Goal: Navigation & Orientation: Find specific page/section

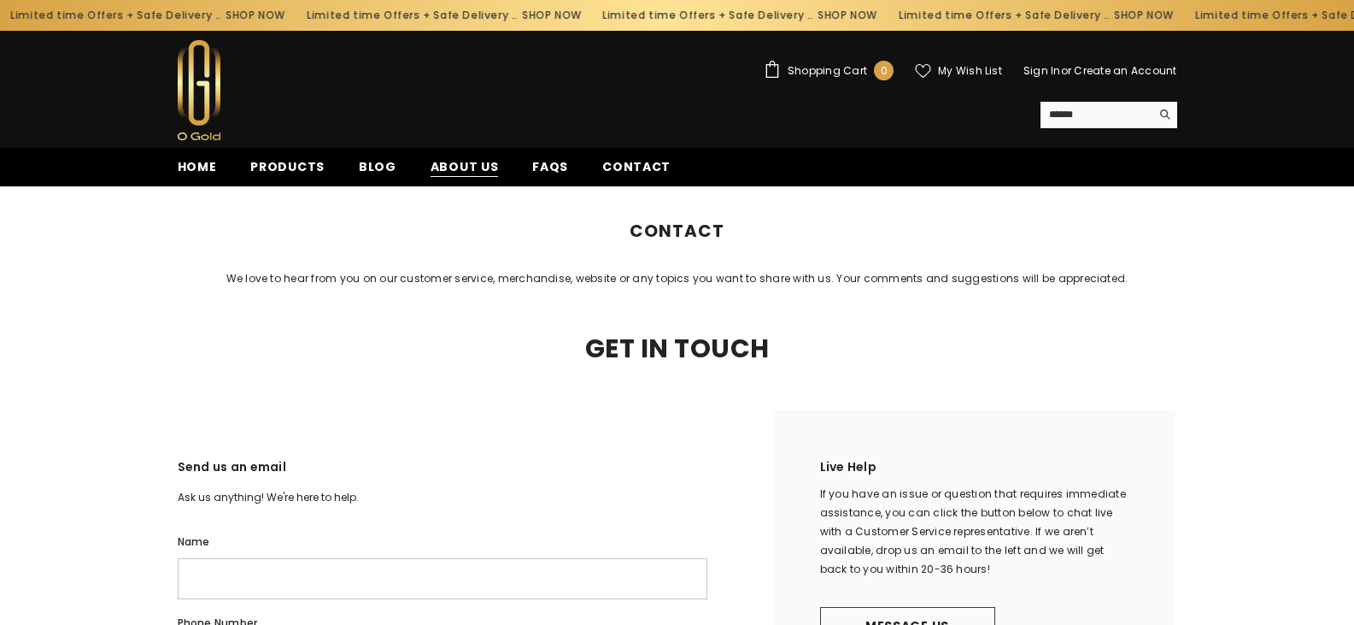
click at [449, 168] on span "About us" at bounding box center [465, 167] width 68 height 18
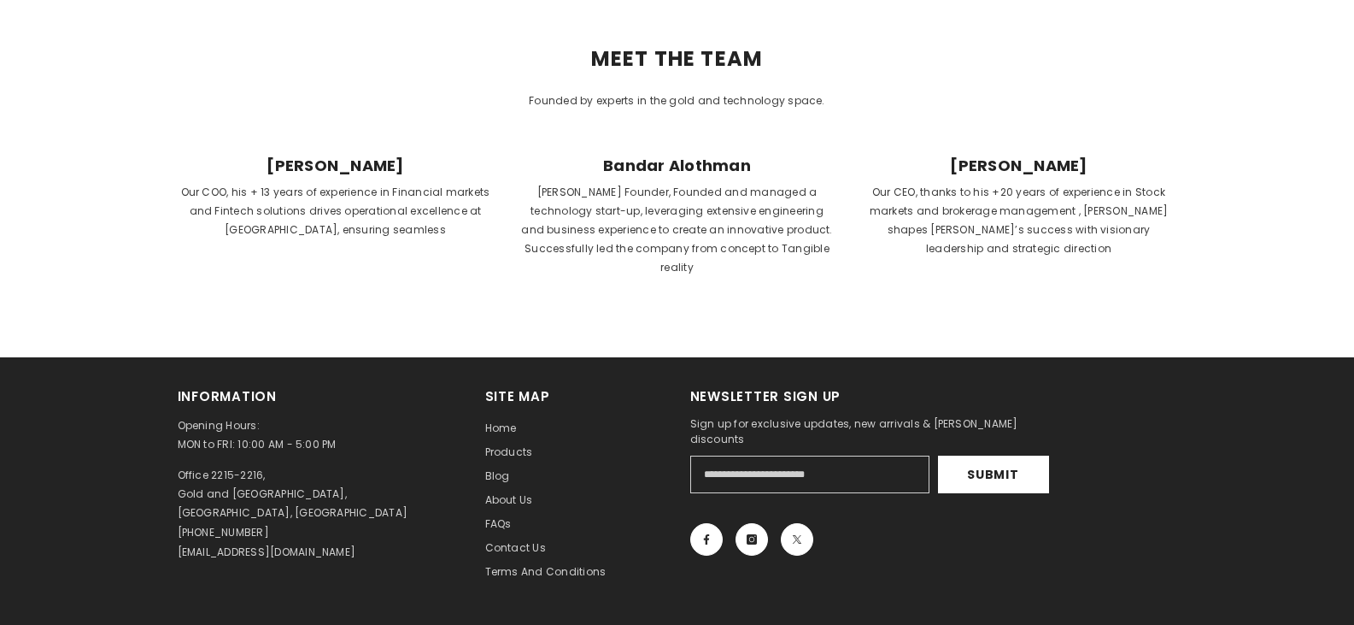
scroll to position [769, 0]
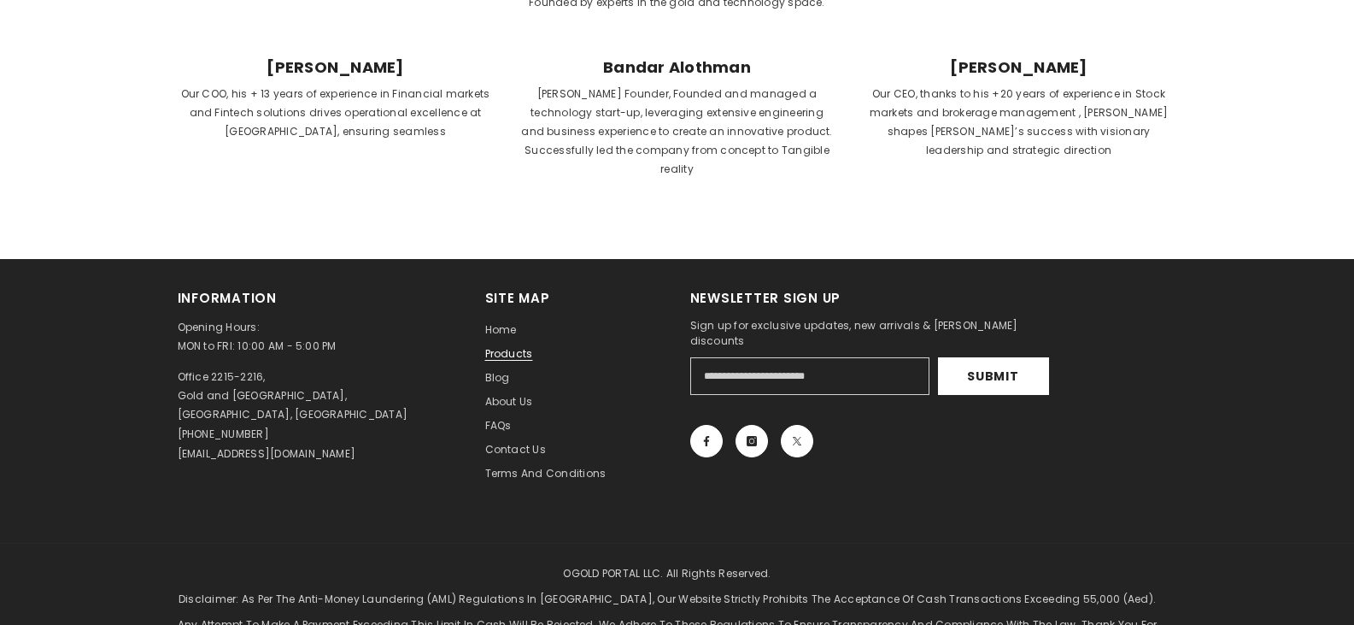
click at [529, 346] on span "Products" at bounding box center [509, 353] width 48 height 15
